Goal: Find specific page/section: Find specific page/section

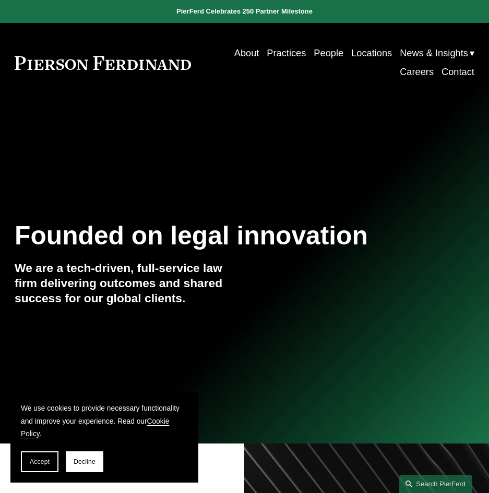
click at [371, 55] on link "Locations" at bounding box center [371, 53] width 41 height 19
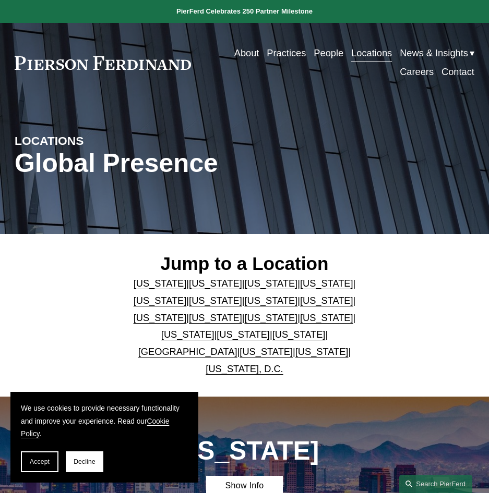
click at [187, 315] on link "[US_STATE]" at bounding box center [159, 317] width 53 height 11
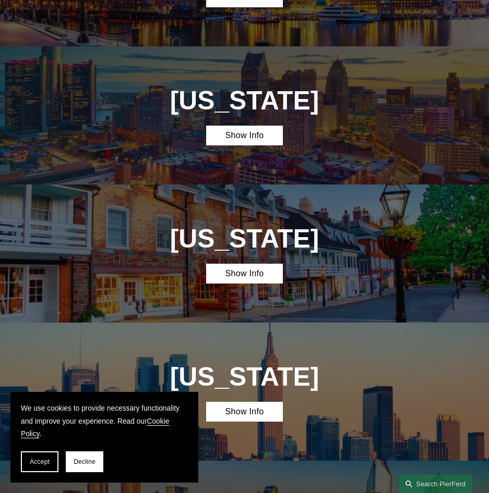
scroll to position [1522, 0]
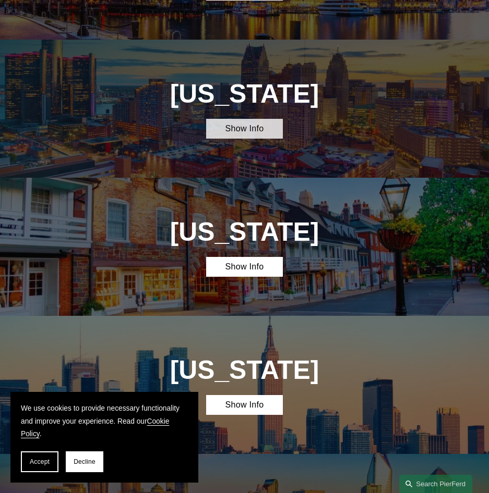
click at [260, 119] on link "Show Info" at bounding box center [244, 129] width 77 height 20
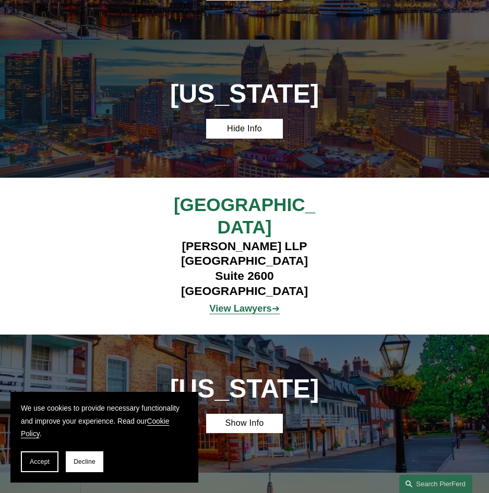
click at [259, 300] on p "View Lawyers ➔" at bounding box center [244, 308] width 191 height 17
click at [258, 303] on strong "View Lawyers" at bounding box center [240, 308] width 62 height 11
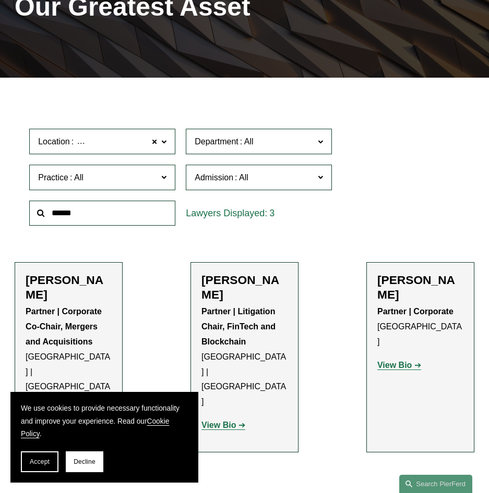
scroll to position [261, 0]
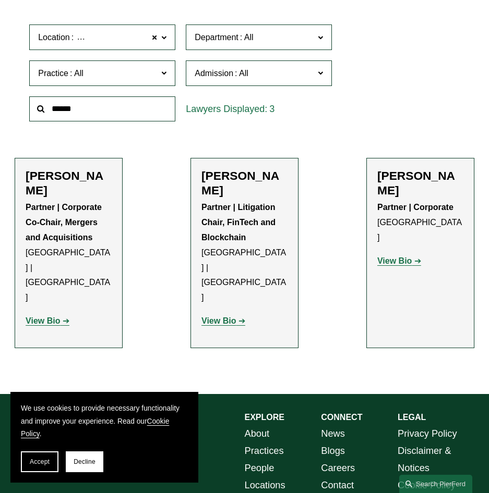
click at [355, 230] on ul "Filter Location [GEOGRAPHIC_DATA] [GEOGRAPHIC_DATA] All [GEOGRAPHIC_DATA] [GEOG…" at bounding box center [244, 183] width 489 height 391
click at [412, 255] on p "View Bio" at bounding box center [420, 261] width 86 height 15
click at [409, 257] on strong "View Bio" at bounding box center [394, 261] width 34 height 9
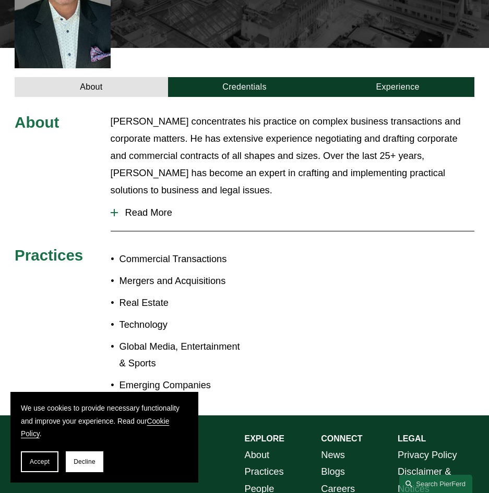
scroll to position [365, 0]
